Goal: Task Accomplishment & Management: Manage account settings

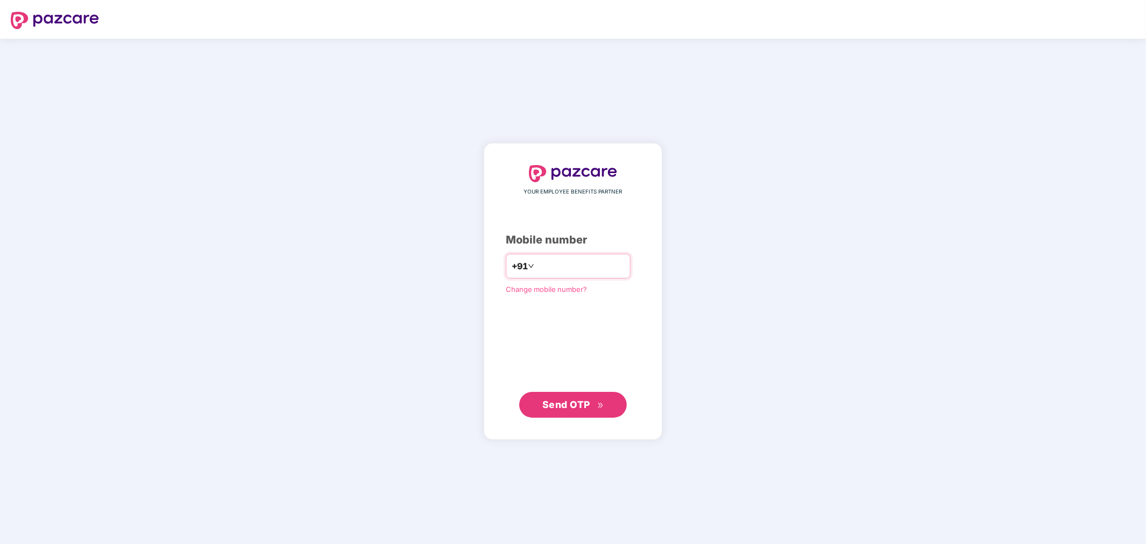
click at [569, 268] on input "number" at bounding box center [581, 266] width 88 height 17
type input "**********"
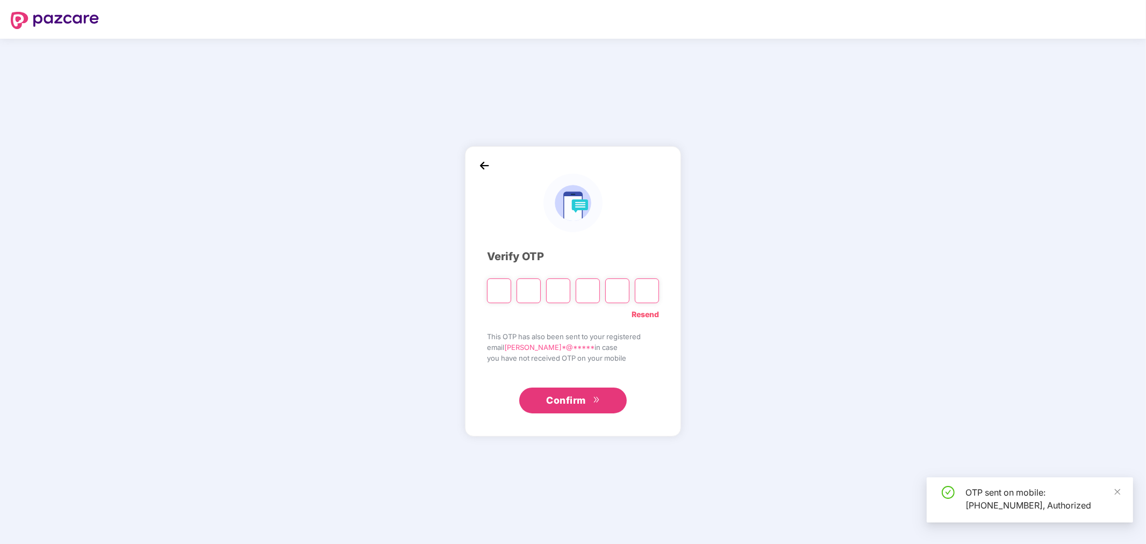
drag, startPoint x: 403, startPoint y: 300, endPoint x: 411, endPoint y: 294, distance: 9.6
click at [404, 300] on div "Verify OTP Resend This OTP has also been sent to your registered email [PERSON_…" at bounding box center [573, 291] width 1146 height 505
click at [491, 293] on input "Please enter verification code. Digit 1" at bounding box center [499, 291] width 24 height 25
paste input "*"
type input "*"
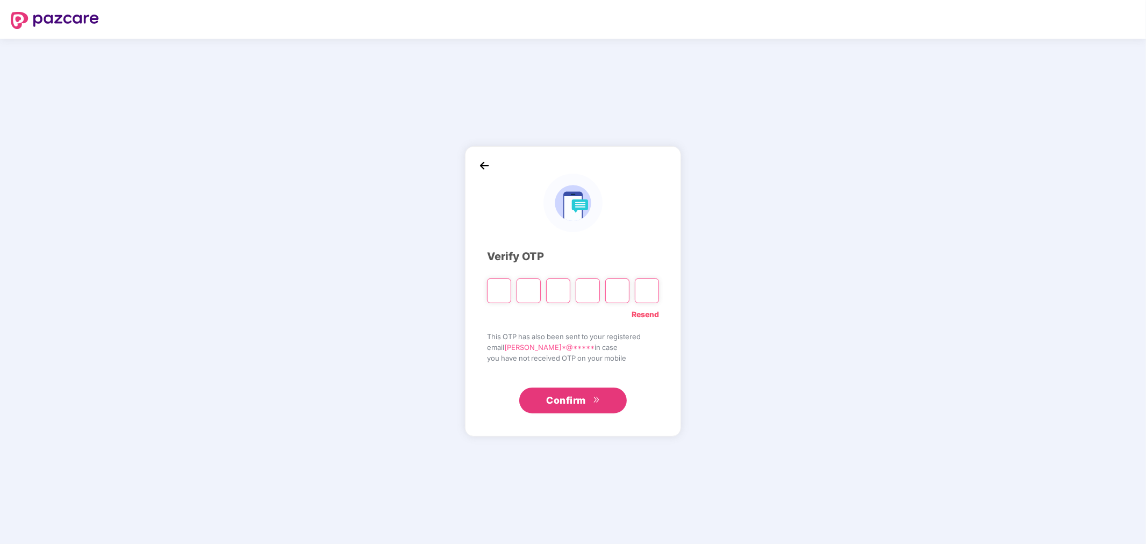
type input "*"
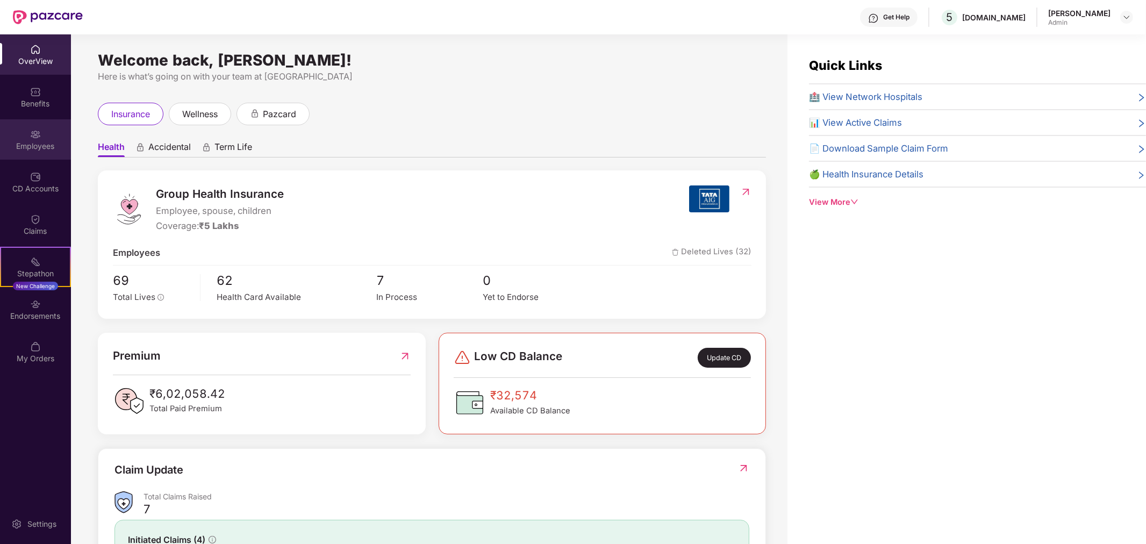
click at [39, 146] on div "Employees" at bounding box center [35, 146] width 71 height 11
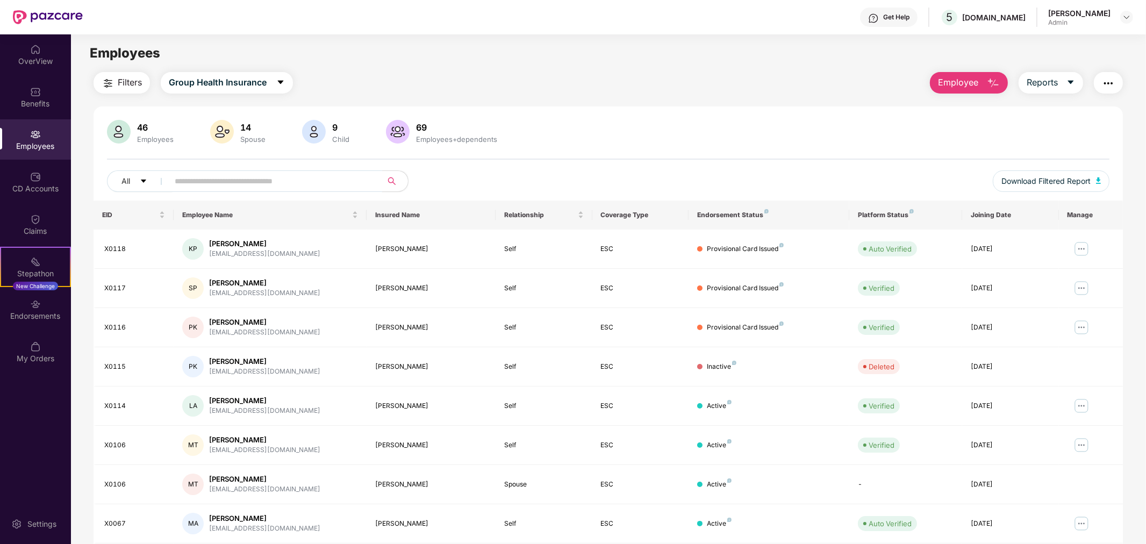
click at [358, 174] on input "text" at bounding box center [271, 181] width 193 height 16
type input "****"
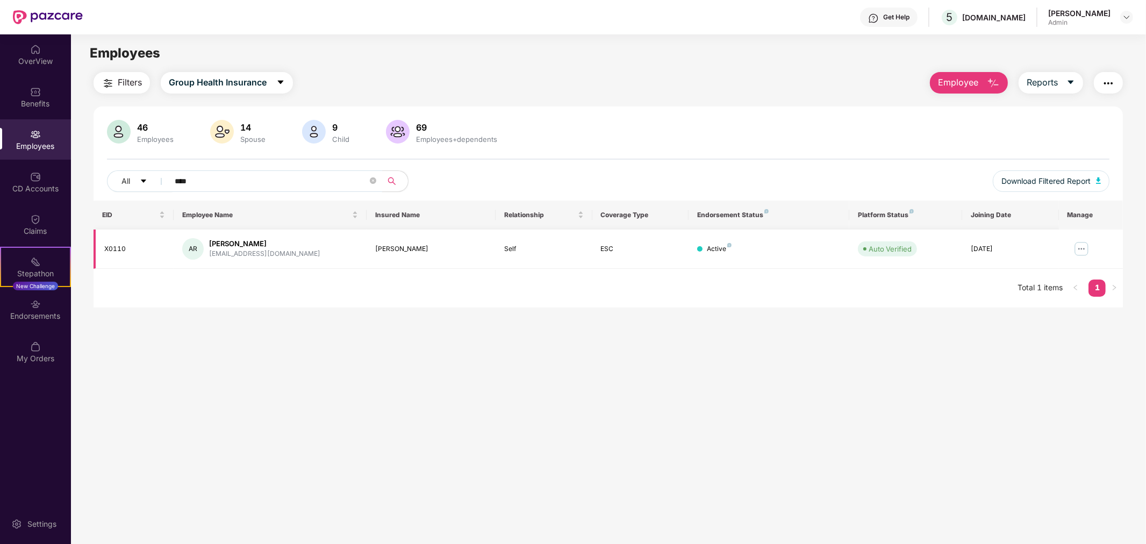
click at [1088, 247] on img at bounding box center [1081, 248] width 17 height 17
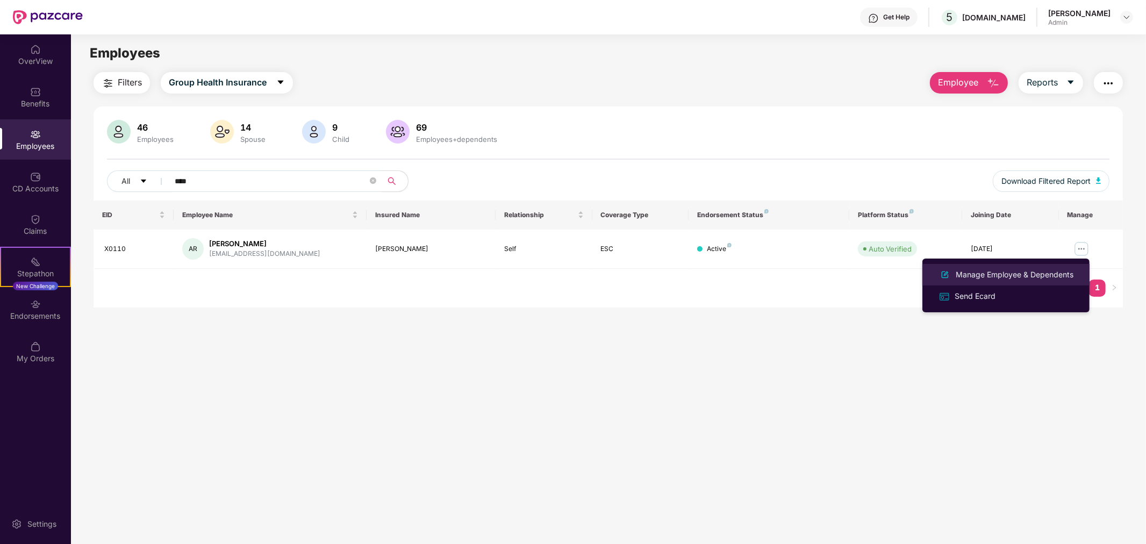
click at [985, 277] on div "Manage Employee & Dependents" at bounding box center [1015, 275] width 122 height 12
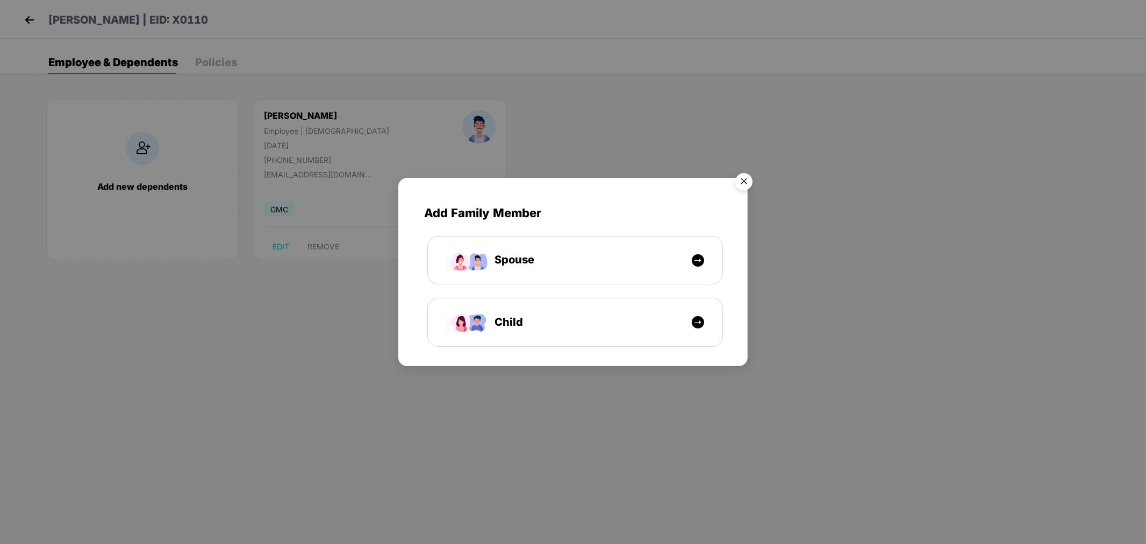
click at [740, 175] on img "Close" at bounding box center [744, 183] width 30 height 30
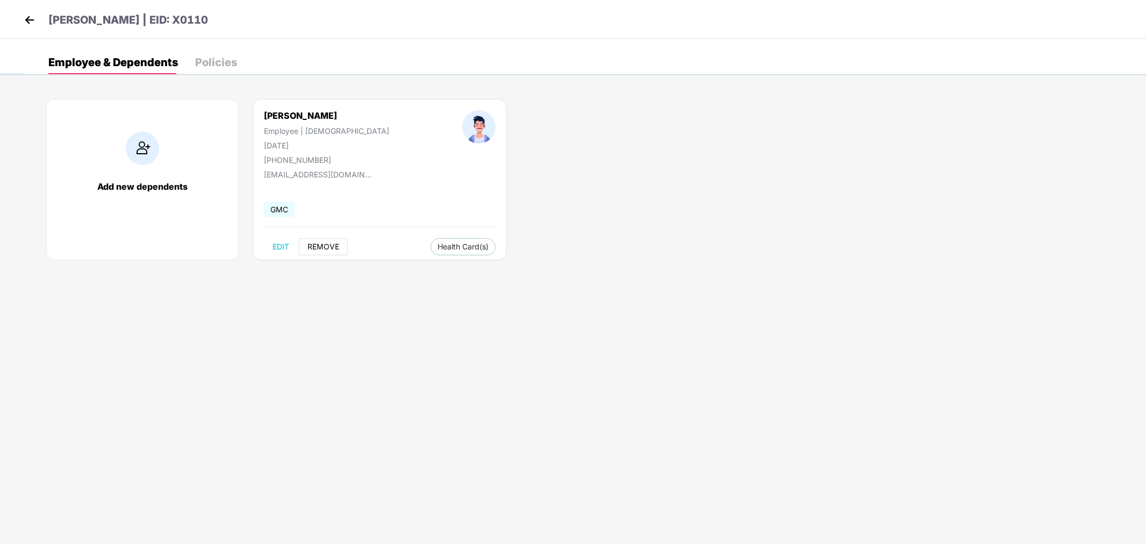
click at [312, 243] on span "REMOVE" at bounding box center [324, 247] width 32 height 9
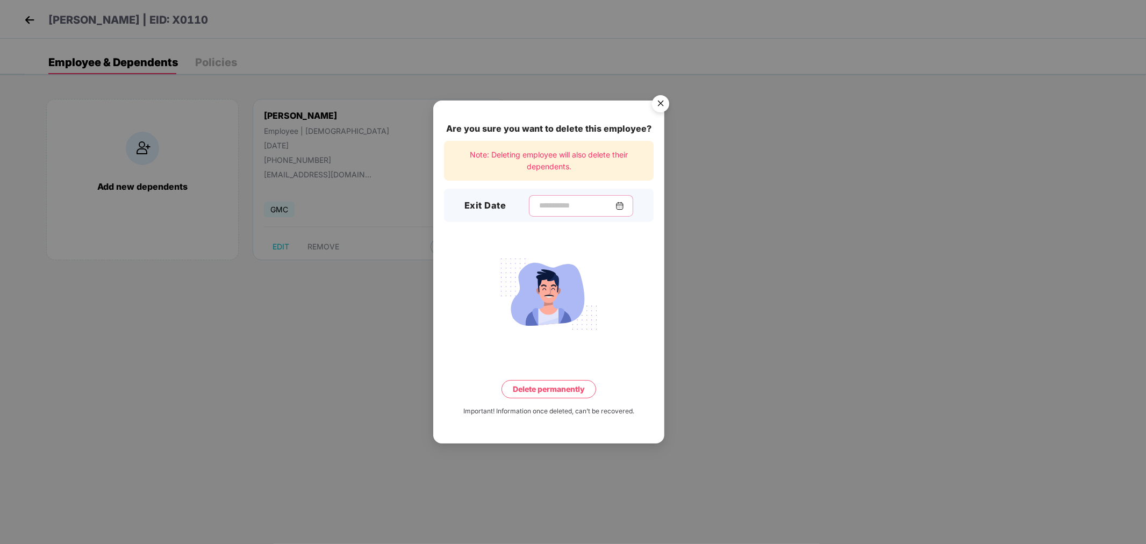
click at [584, 204] on input at bounding box center [576, 205] width 77 height 11
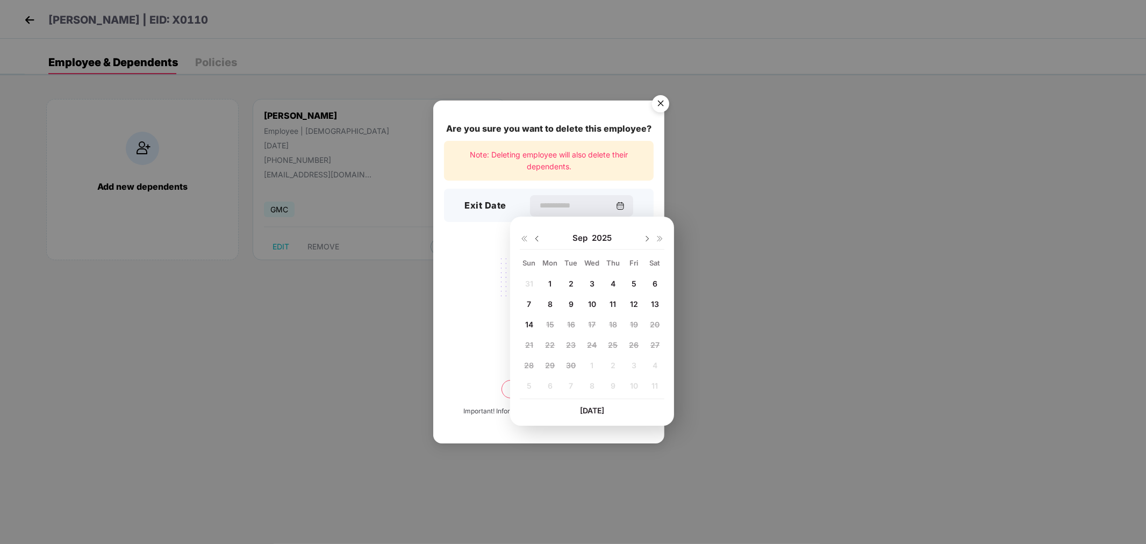
click at [636, 301] on span "12" at bounding box center [634, 304] width 8 height 9
type input "**********"
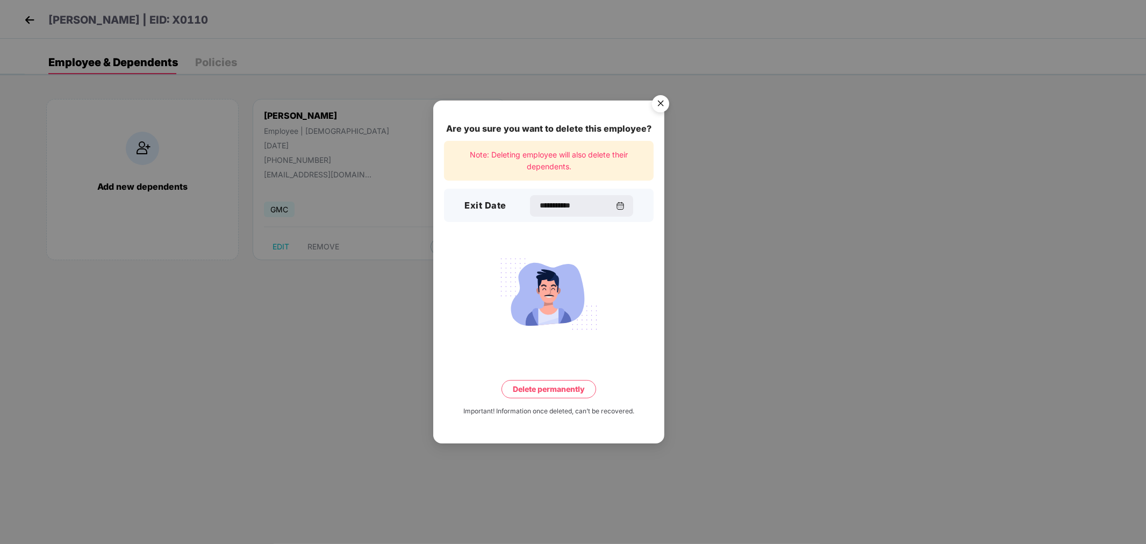
drag, startPoint x: 580, startPoint y: 364, endPoint x: 568, endPoint y: 380, distance: 20.0
click at [572, 377] on div "**********" at bounding box center [548, 272] width 231 height 343
click at [564, 386] on button "Delete permanently" at bounding box center [549, 389] width 95 height 18
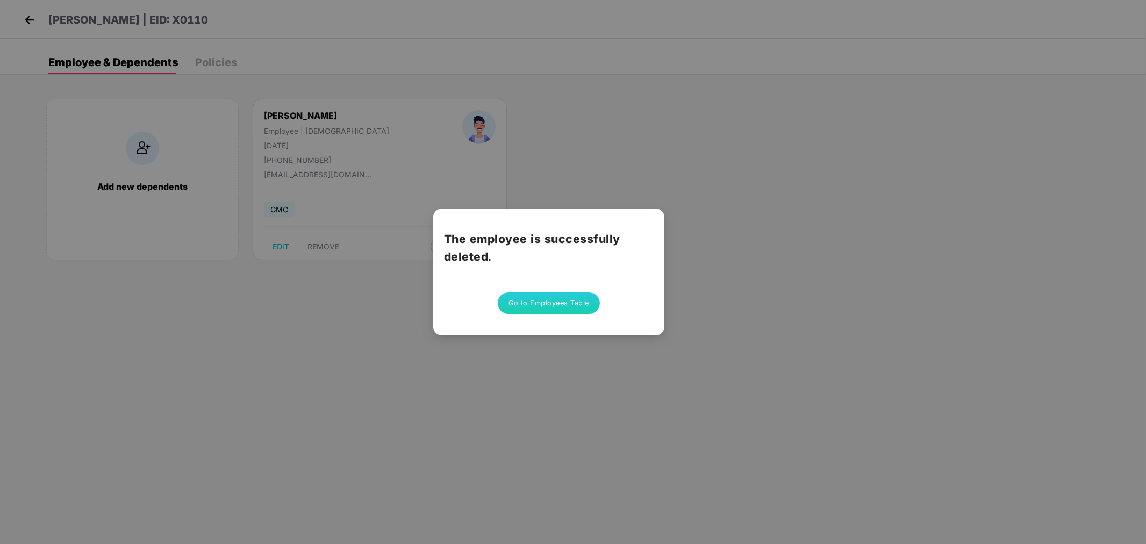
click at [545, 305] on button "Go to Employees Table" at bounding box center [549, 304] width 102 height 22
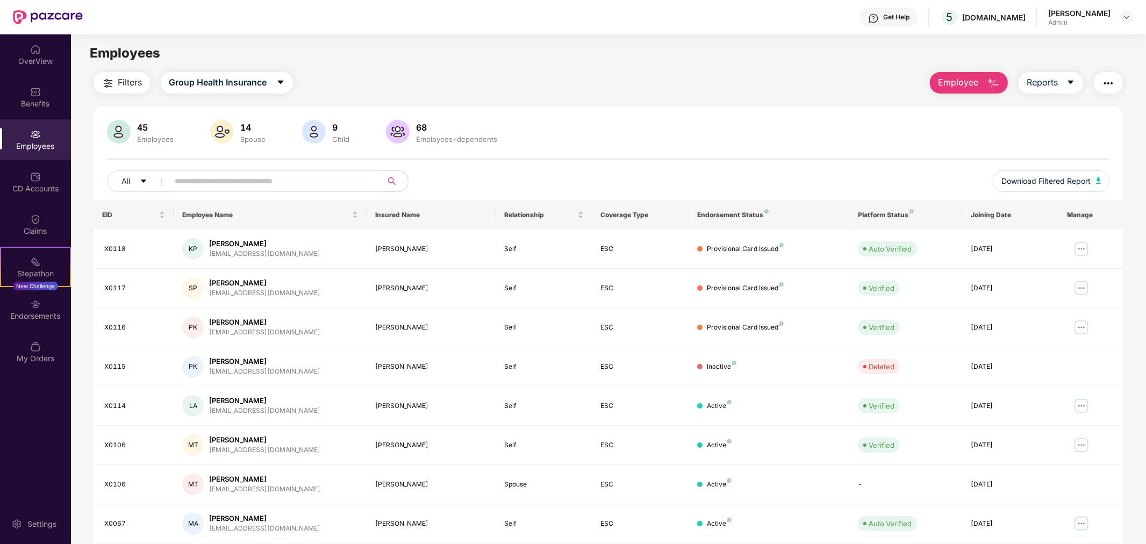
click at [579, 71] on main "Employees Filters Group Health Insurance Employee Reports 45 Employees 14 Spous…" at bounding box center [608, 306] width 1075 height 544
click at [40, 314] on div "Endorsements" at bounding box center [35, 316] width 71 height 11
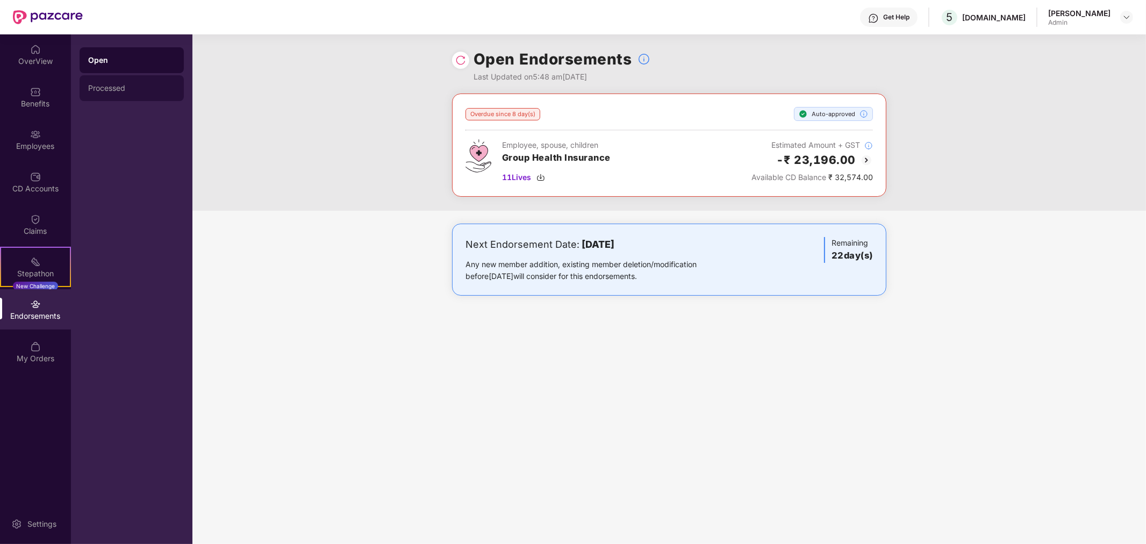
click at [149, 76] on div "Processed" at bounding box center [132, 88] width 104 height 26
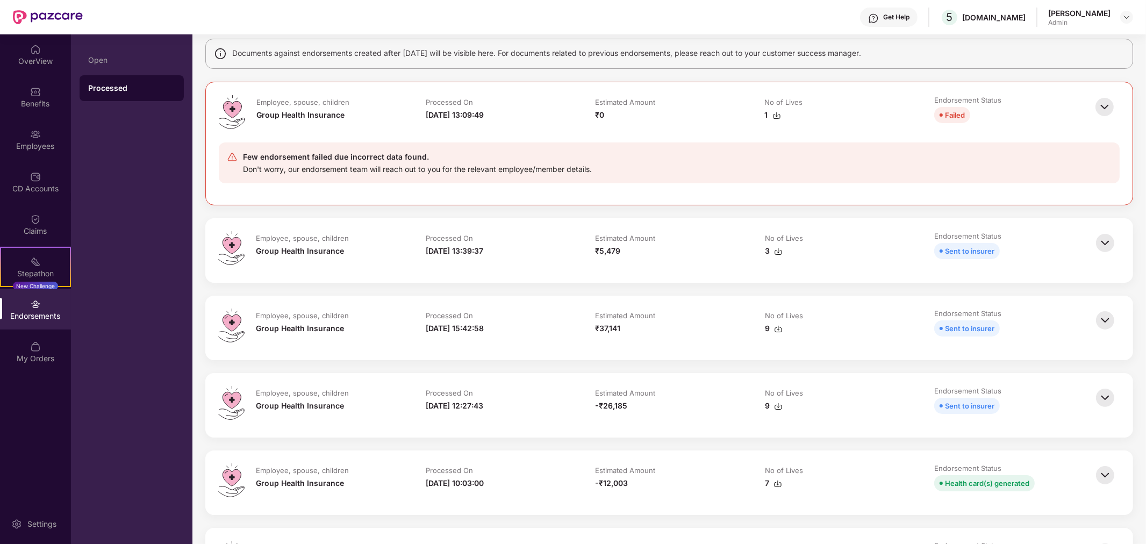
scroll to position [60, 0]
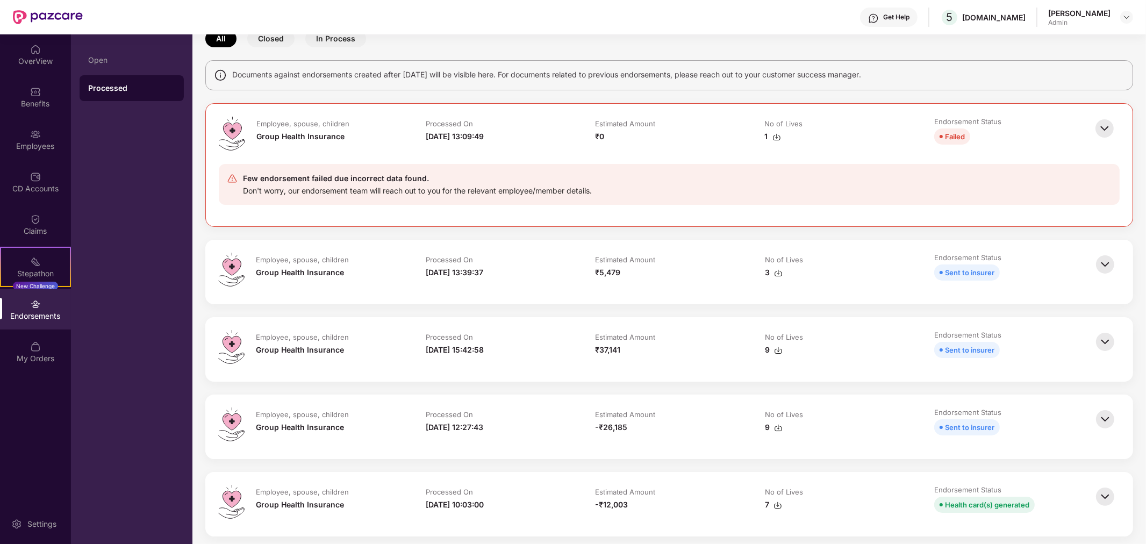
click at [1100, 261] on img at bounding box center [1106, 265] width 24 height 24
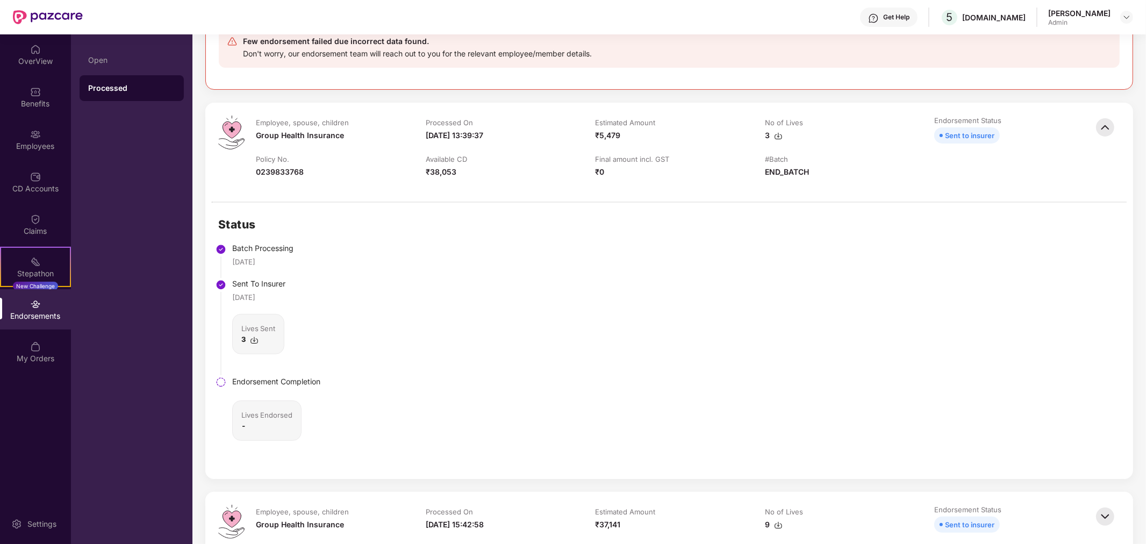
scroll to position [298, 0]
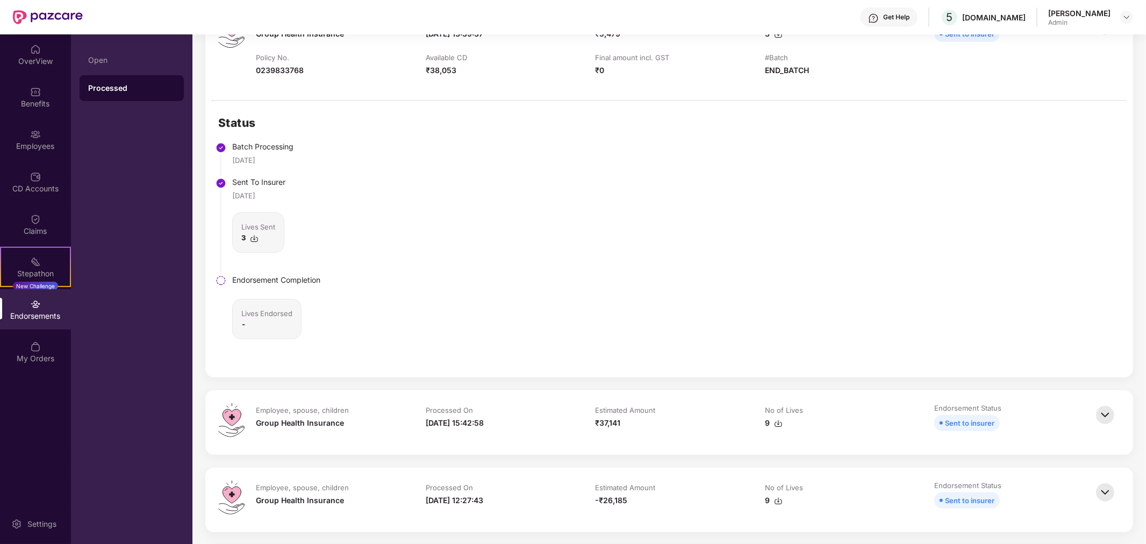
click at [243, 323] on b "-" at bounding box center [243, 324] width 4 height 9
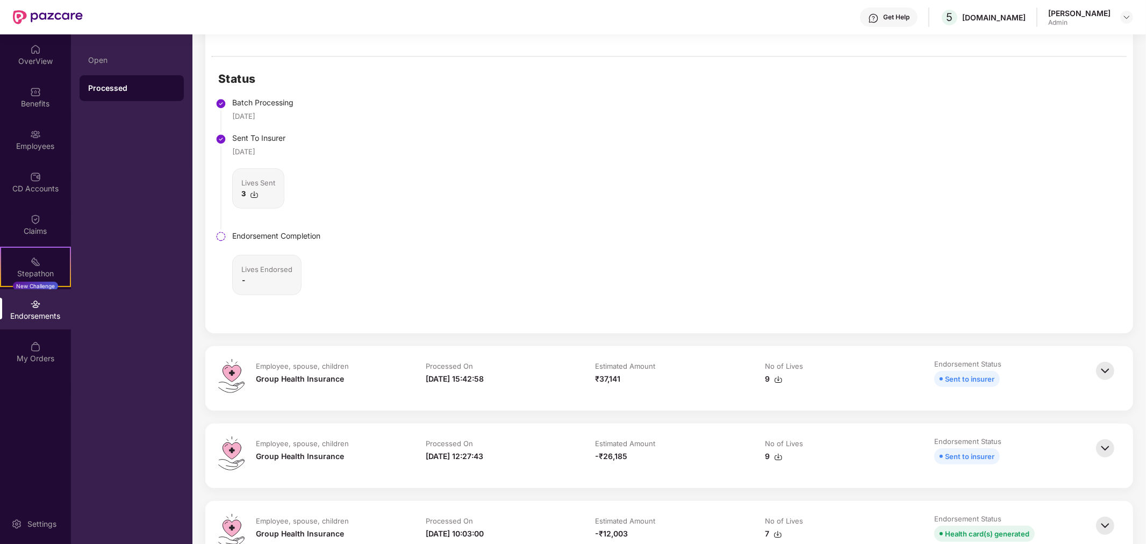
scroll to position [538, 0]
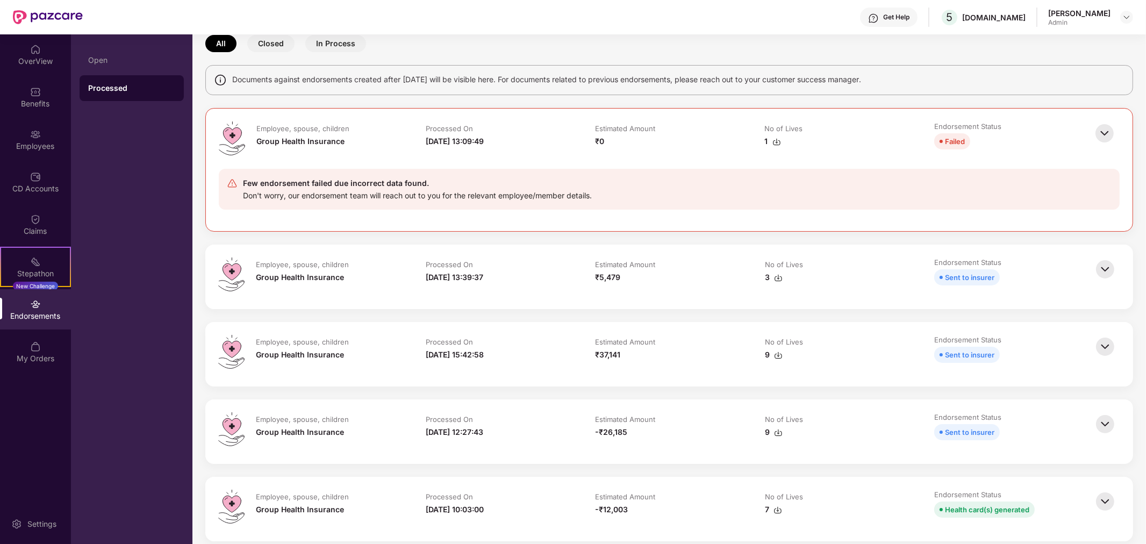
scroll to position [119, 0]
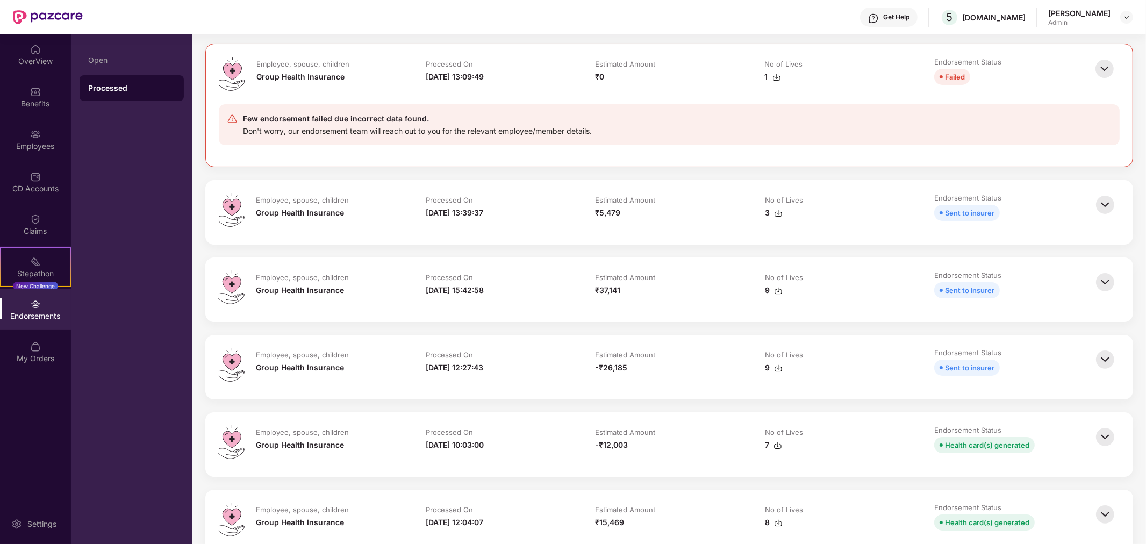
click at [1106, 372] on div at bounding box center [1107, 367] width 27 height 39
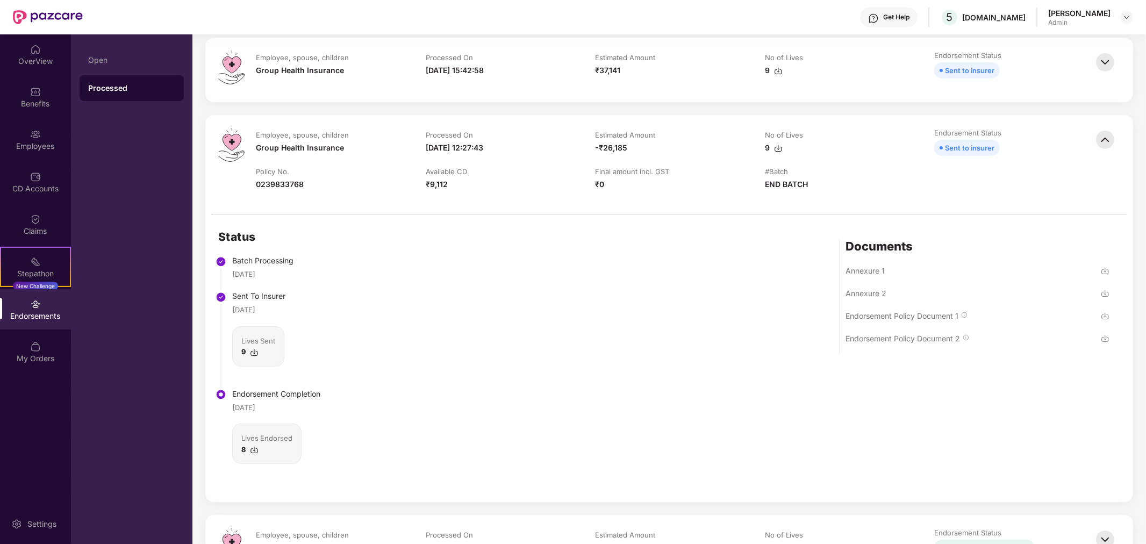
scroll to position [239, 0]
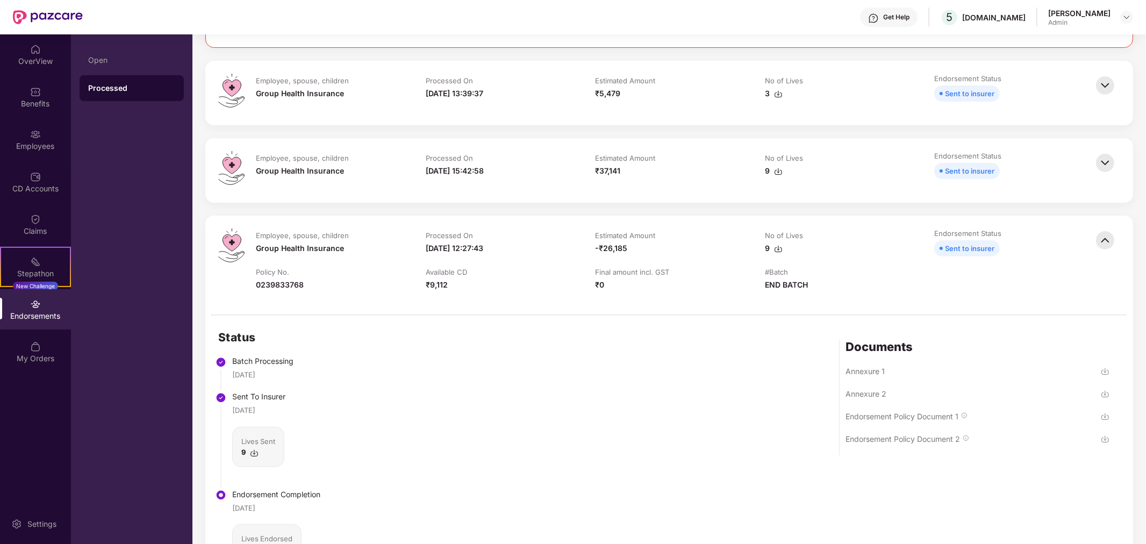
click at [1108, 159] on img at bounding box center [1106, 163] width 24 height 24
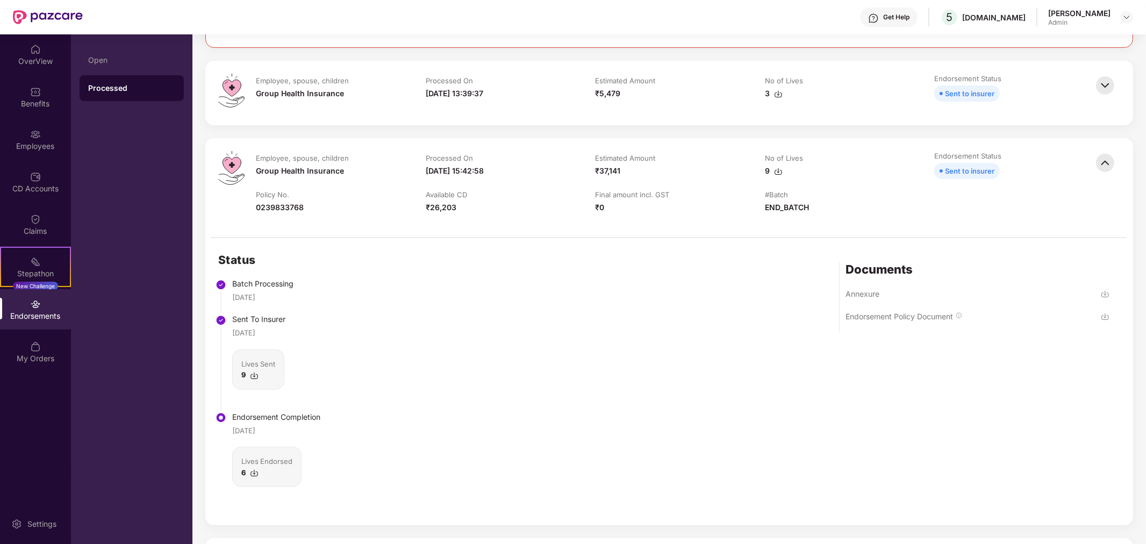
scroll to position [119, 0]
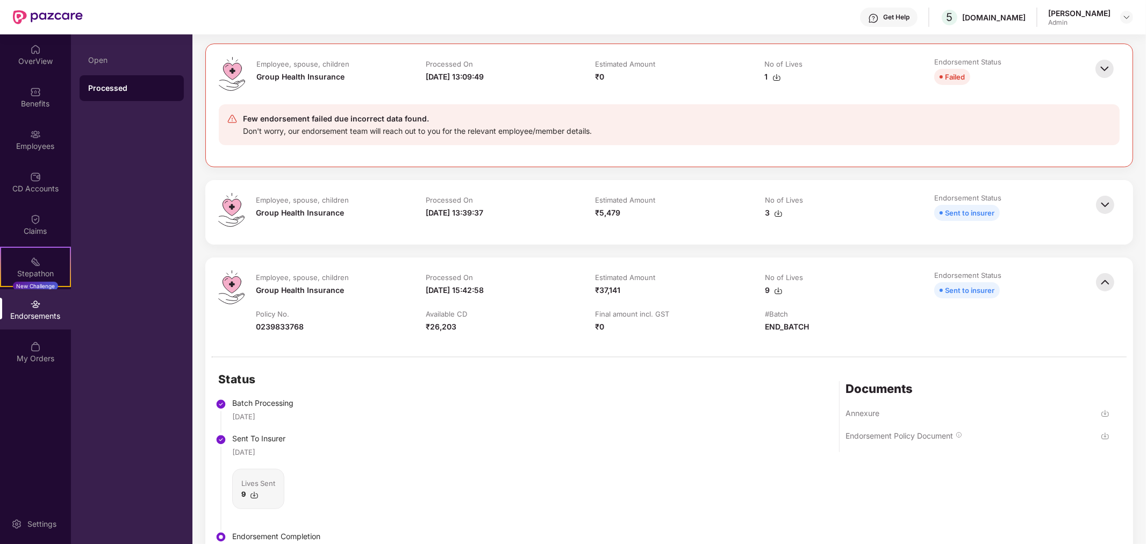
click at [1098, 210] on img at bounding box center [1106, 205] width 24 height 24
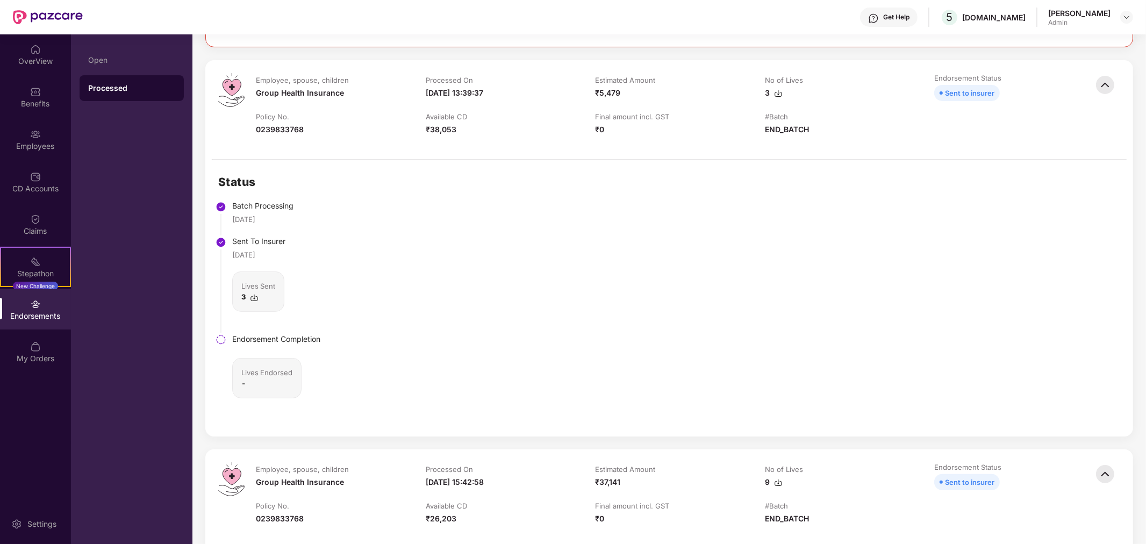
scroll to position [239, 0]
click at [247, 297] on div "3" at bounding box center [258, 297] width 34 height 11
click at [257, 297] on img at bounding box center [254, 298] width 9 height 9
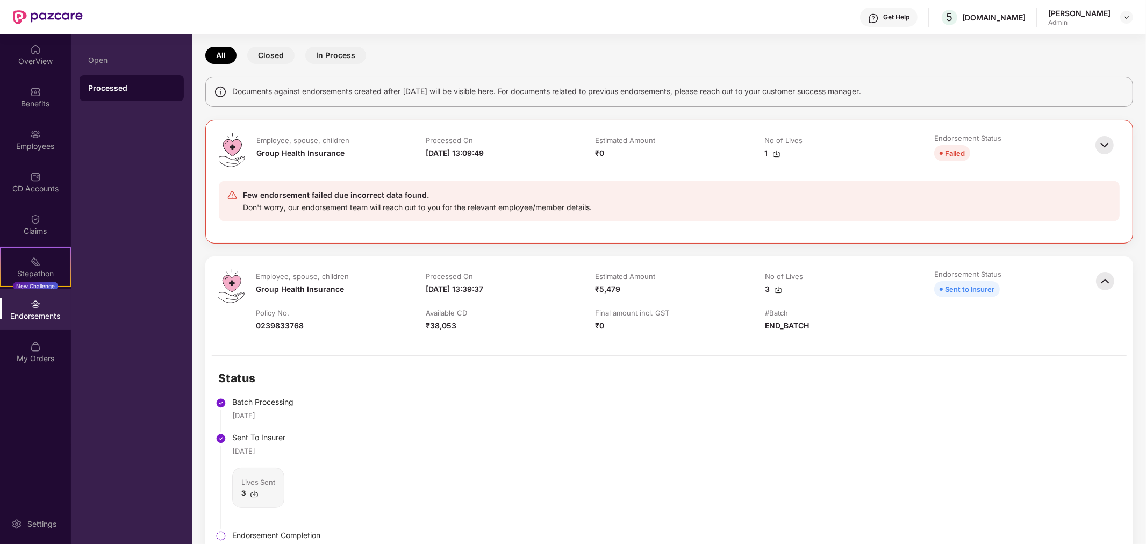
scroll to position [0, 0]
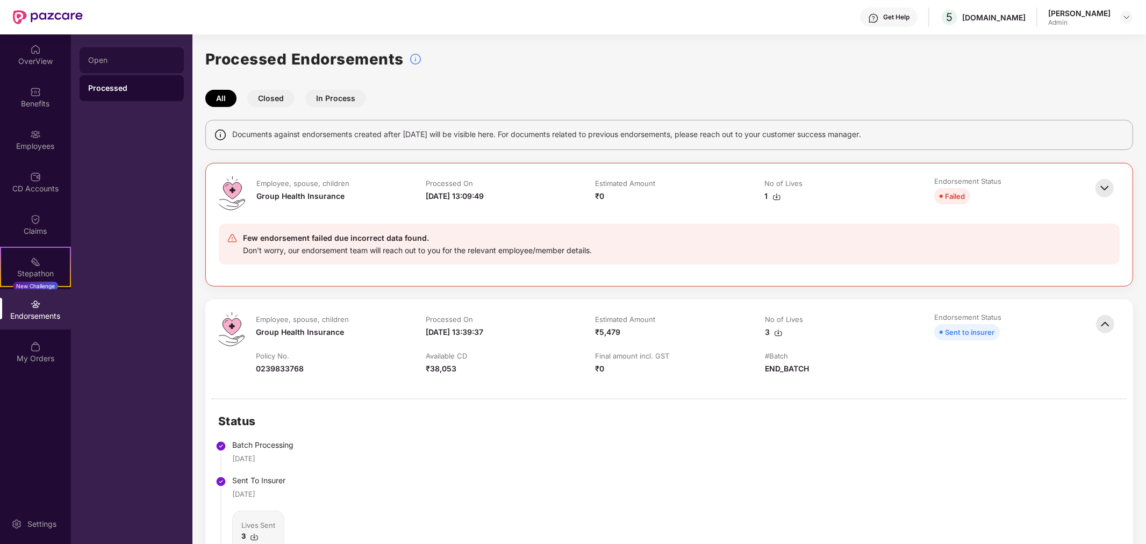
click at [119, 70] on div "Open" at bounding box center [132, 60] width 104 height 26
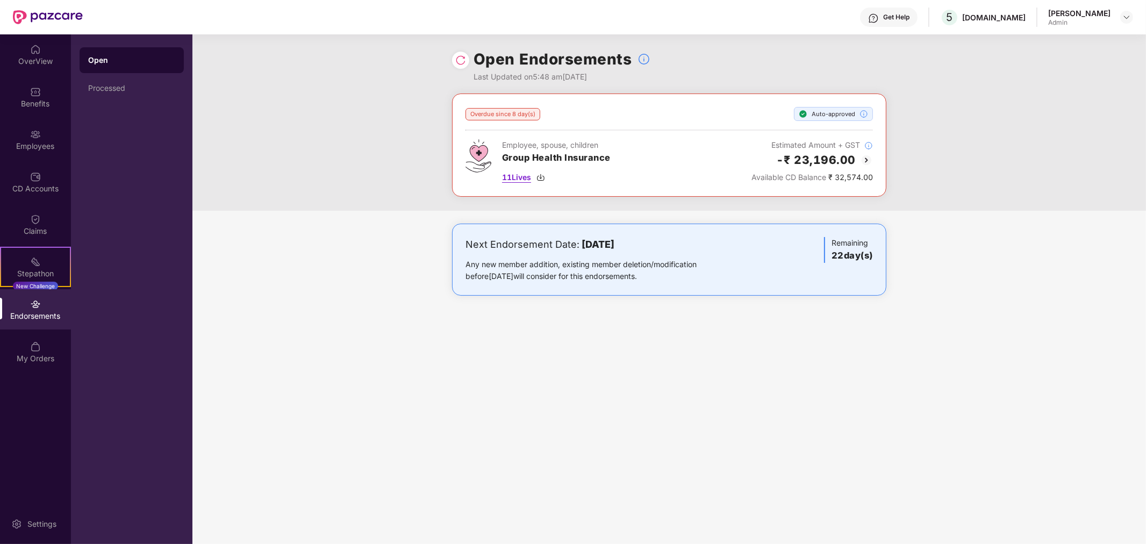
click at [517, 174] on span "11 Lives" at bounding box center [516, 178] width 29 height 12
click at [664, 179] on div "Employee, spouse, children Group Health Insurance 11 Lives Estimated Amount + G…" at bounding box center [670, 161] width 408 height 44
click at [127, 88] on div "Processed" at bounding box center [131, 88] width 87 height 9
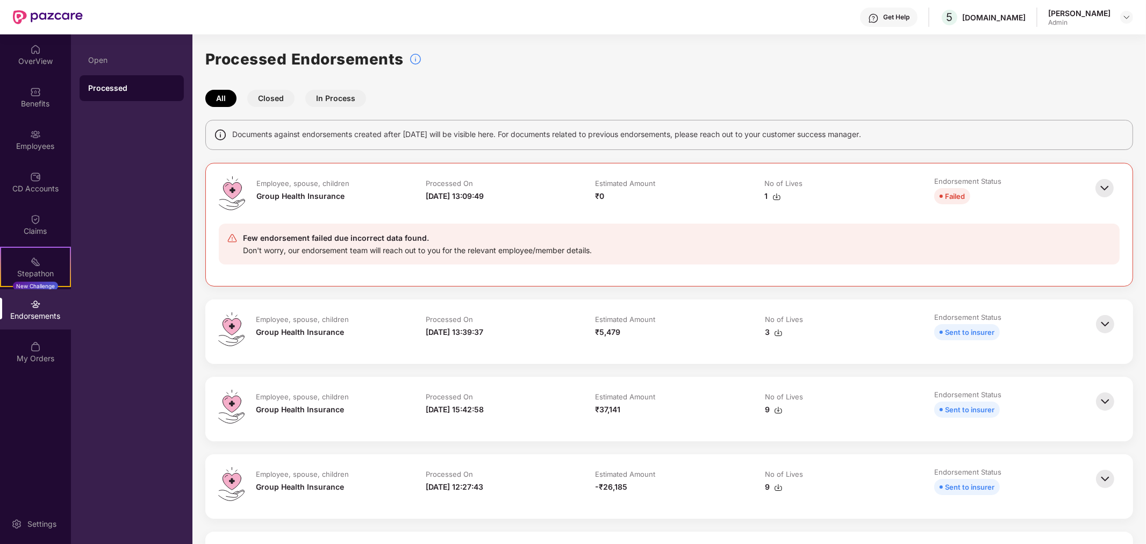
click at [850, 351] on td "No of Lives 3" at bounding box center [839, 331] width 170 height 39
click at [1110, 319] on img at bounding box center [1106, 324] width 24 height 24
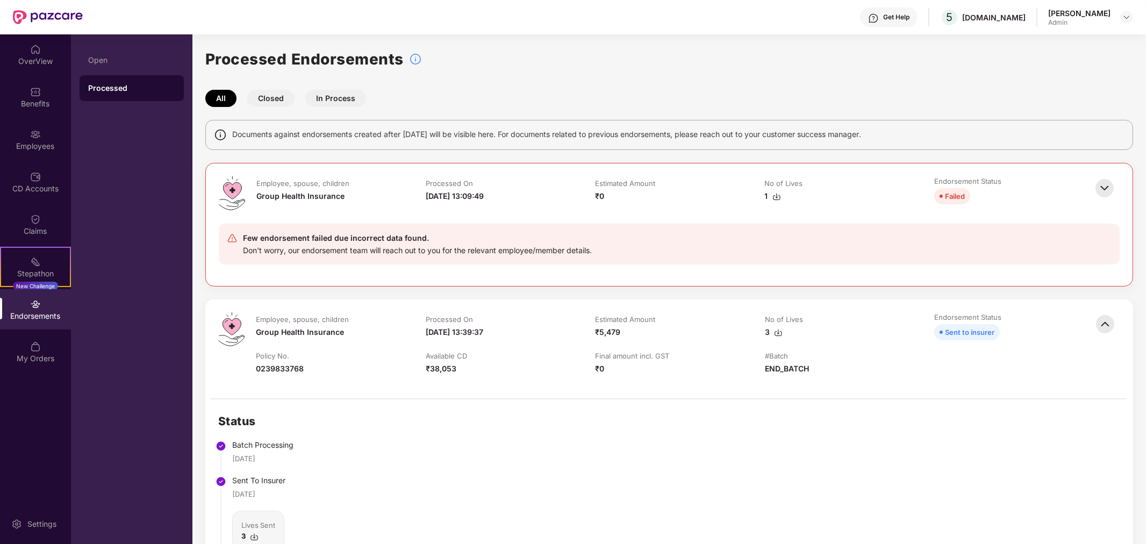
scroll to position [119, 0]
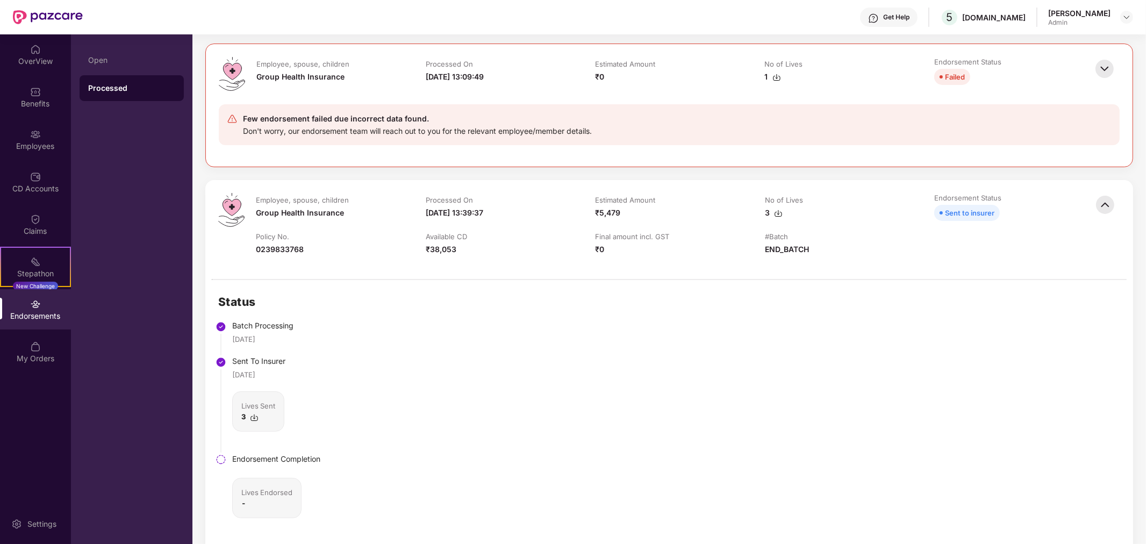
click at [255, 374] on div "[DATE]" at bounding box center [243, 374] width 23 height 11
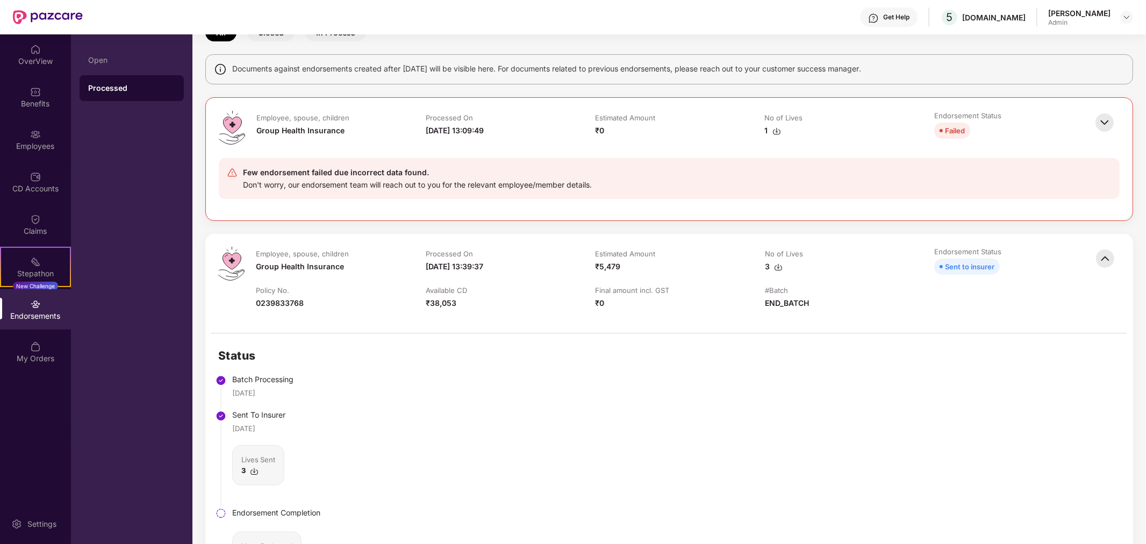
scroll to position [0, 0]
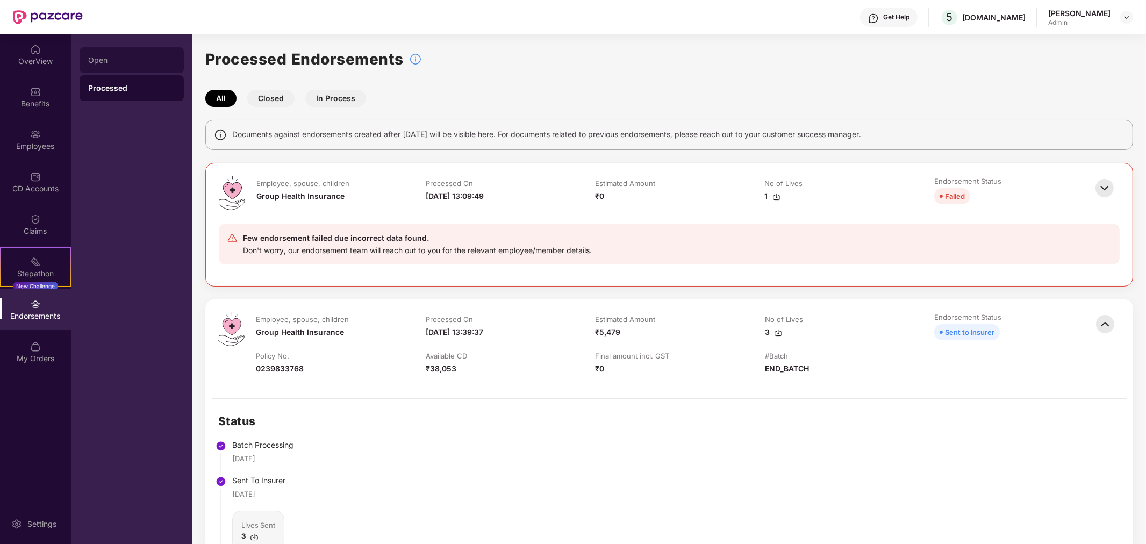
click at [132, 63] on div "Open" at bounding box center [131, 60] width 87 height 9
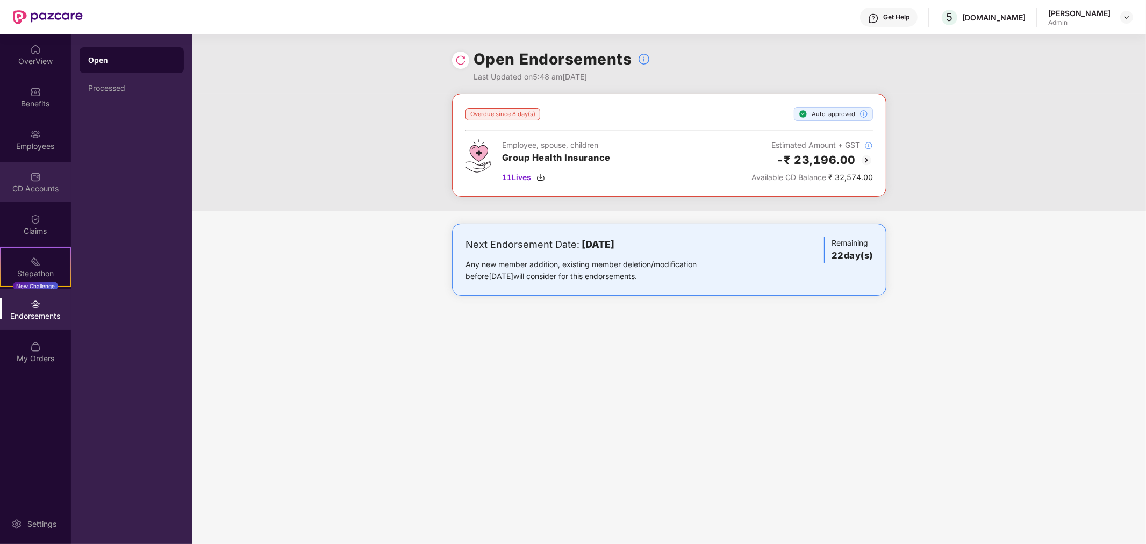
click at [46, 181] on div "CD Accounts" at bounding box center [35, 182] width 71 height 40
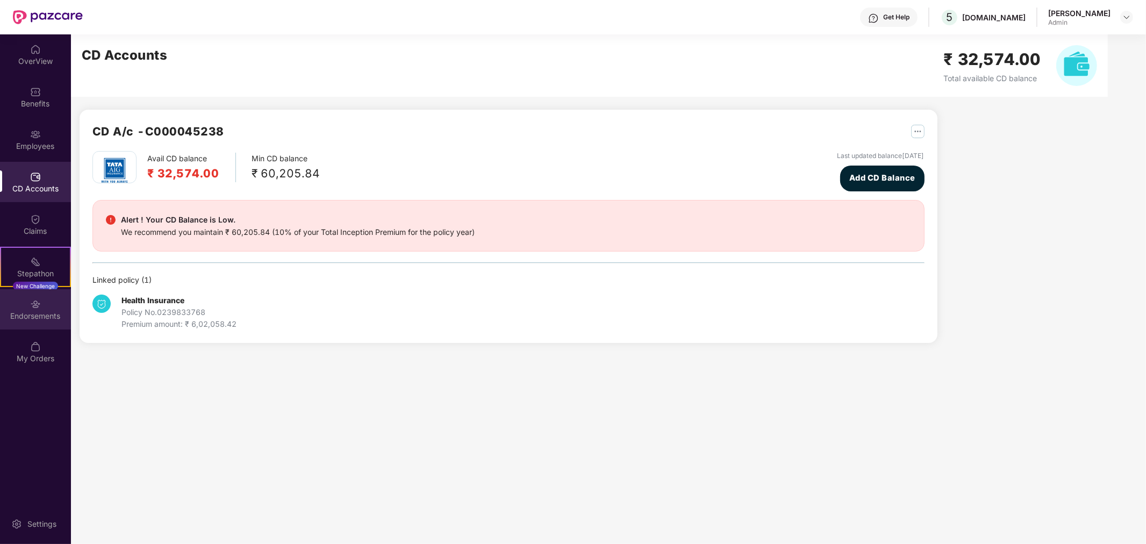
click at [28, 320] on div "Endorsements" at bounding box center [35, 316] width 71 height 11
